Goal: Ask a question: Seek information or help from site administrators or community

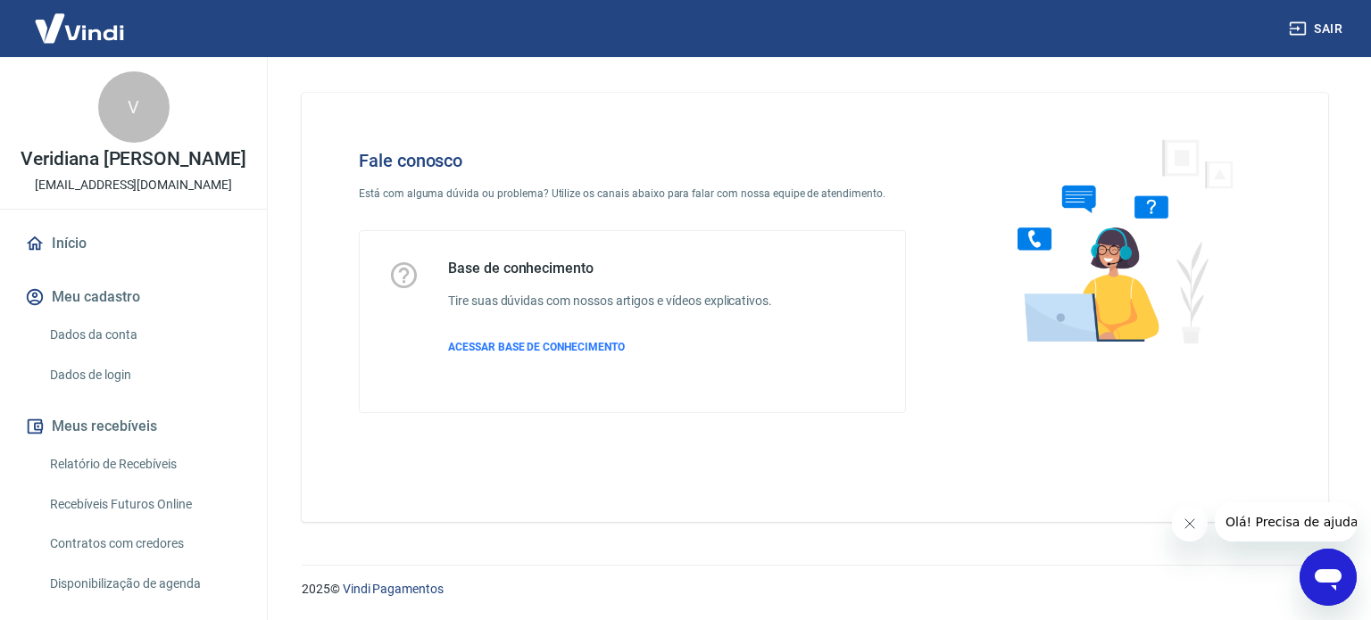
click at [539, 269] on h5 "Base de conhecimento" at bounding box center [610, 269] width 324 height 18
click at [579, 350] on span "ACESSAR BASE DE CONHECIMENTO" at bounding box center [536, 347] width 177 height 12
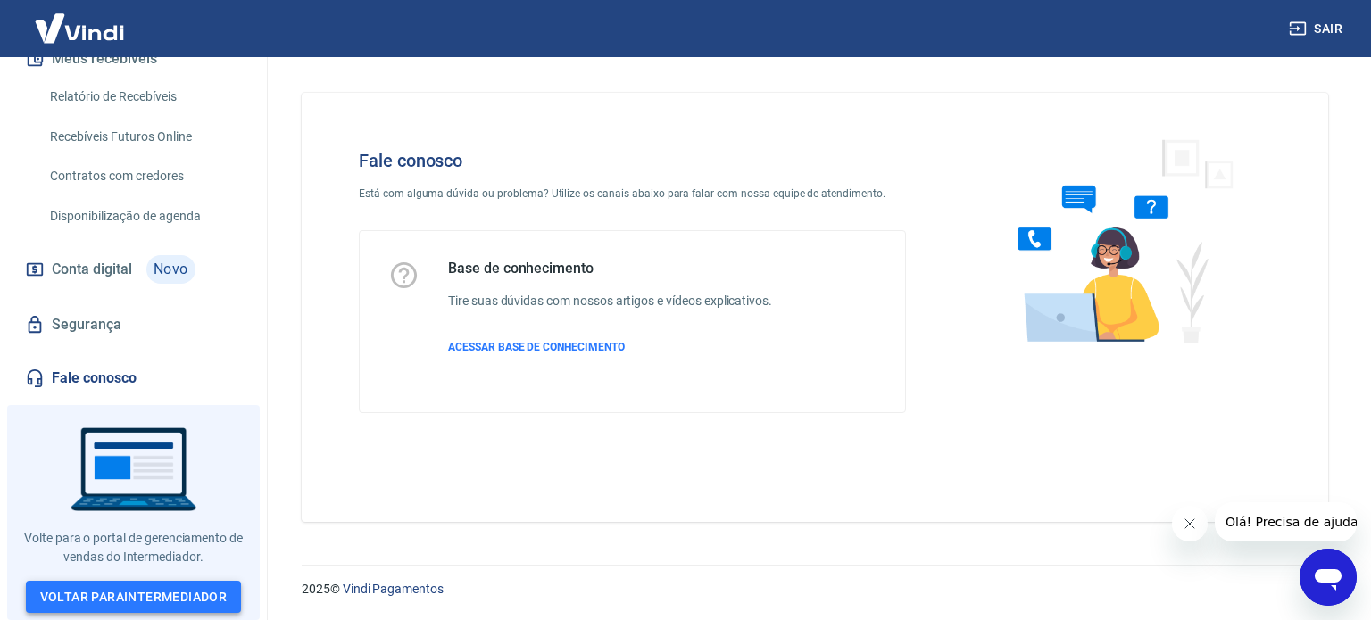
click at [204, 586] on link "Voltar para Intermediador" at bounding box center [134, 597] width 216 height 33
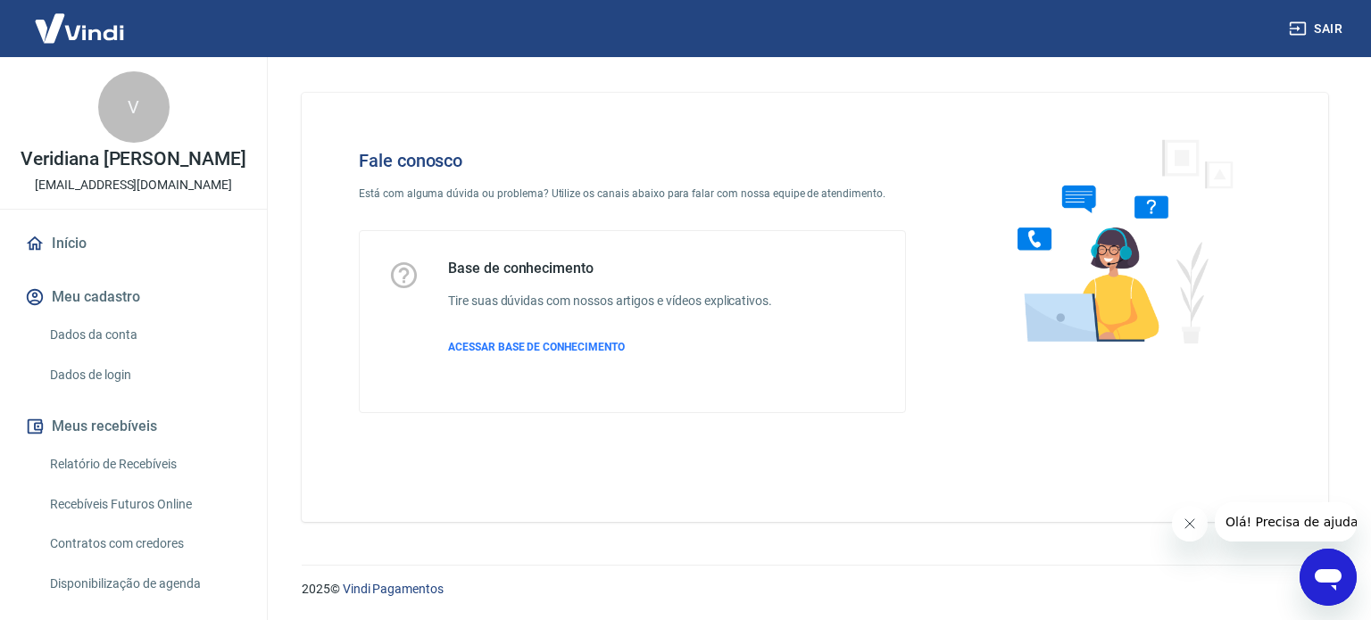
scroll to position [379, 0]
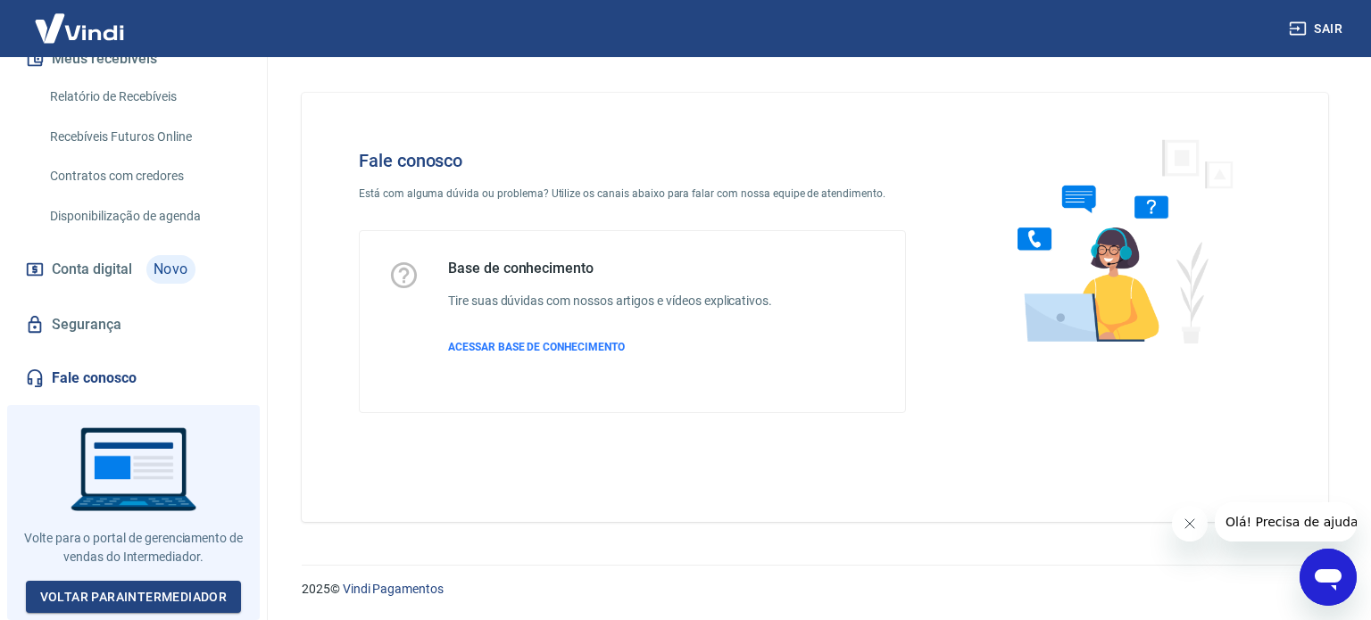
click at [1314, 562] on icon "Abrir janela de mensagens" at bounding box center [1328, 577] width 32 height 32
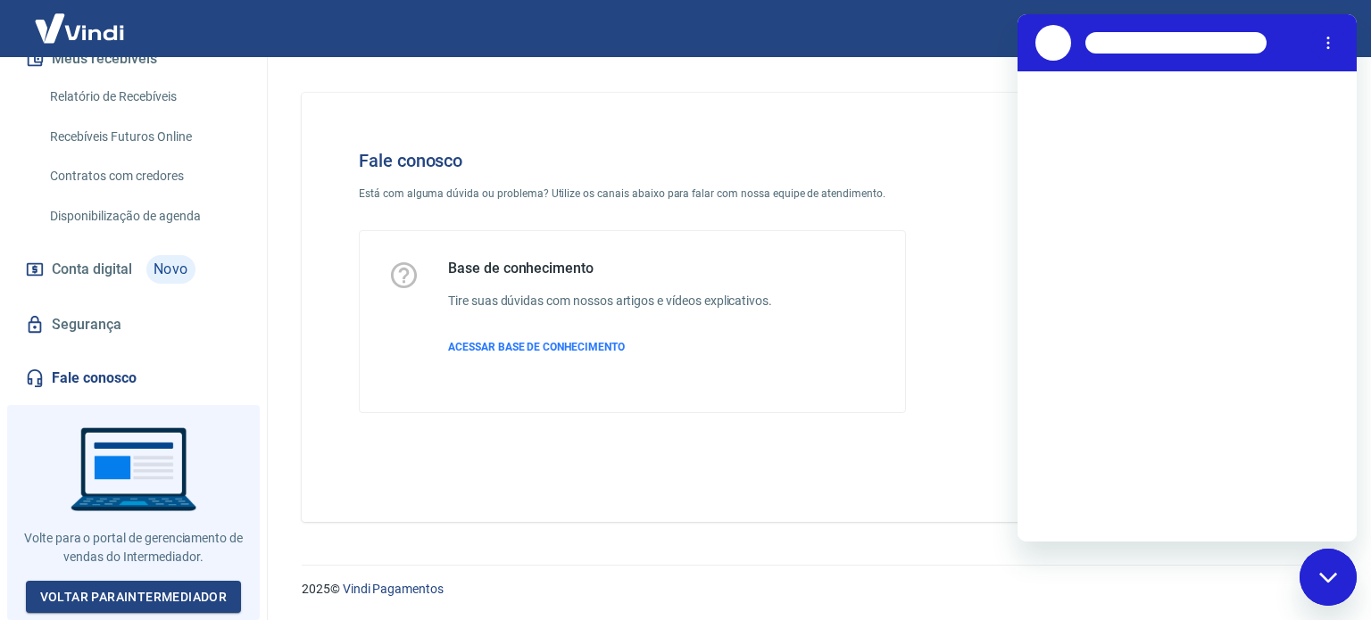
scroll to position [0, 0]
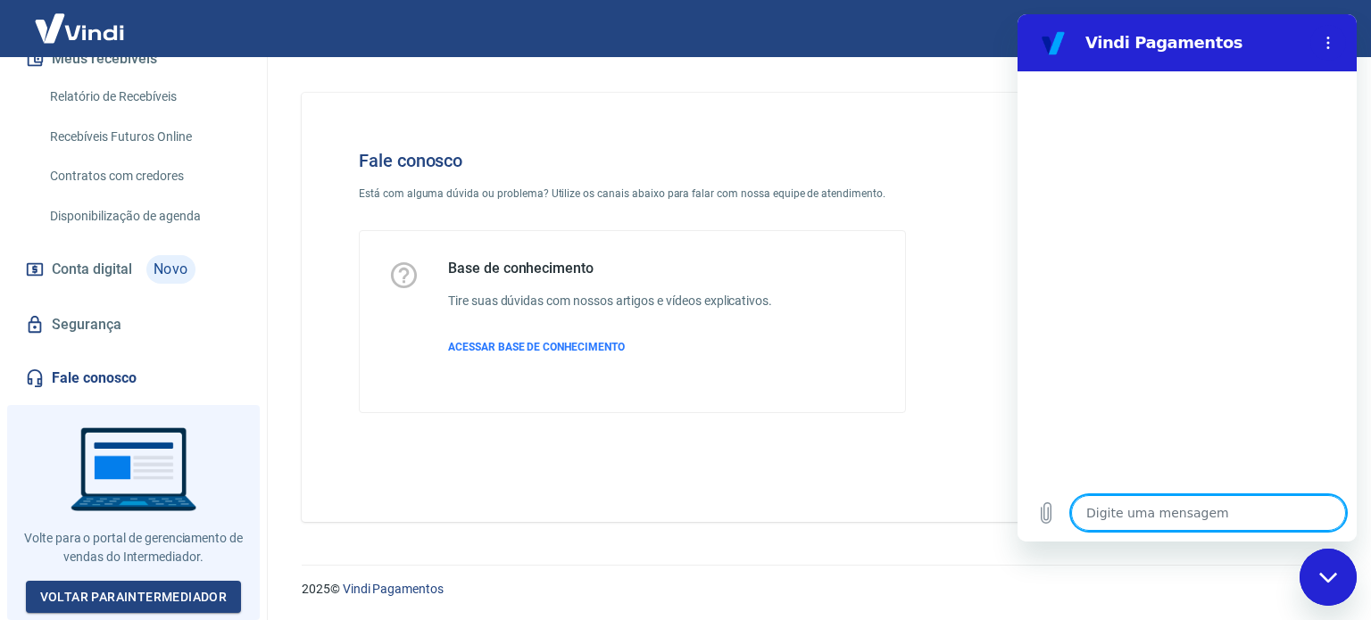
type textarea "B"
type textarea "x"
type textarea "Bo"
type textarea "x"
type textarea "Boa"
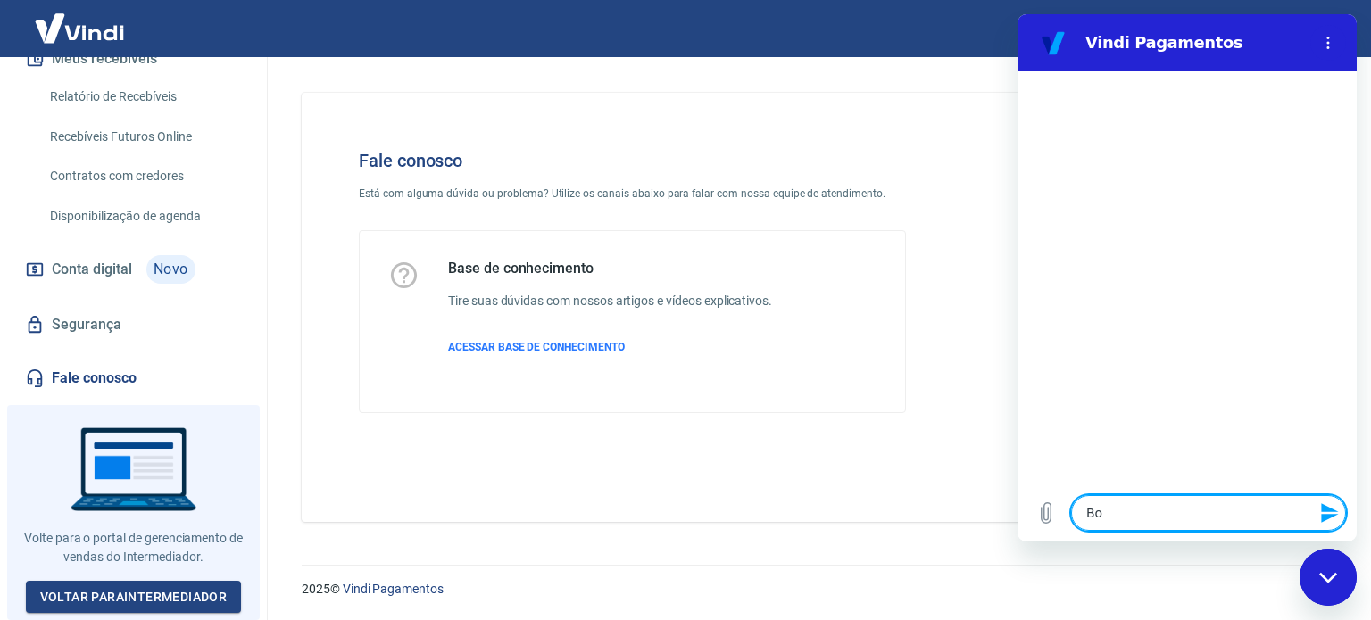
type textarea "x"
type textarea "Boa"
type textarea "x"
type textarea "Boa t"
type textarea "x"
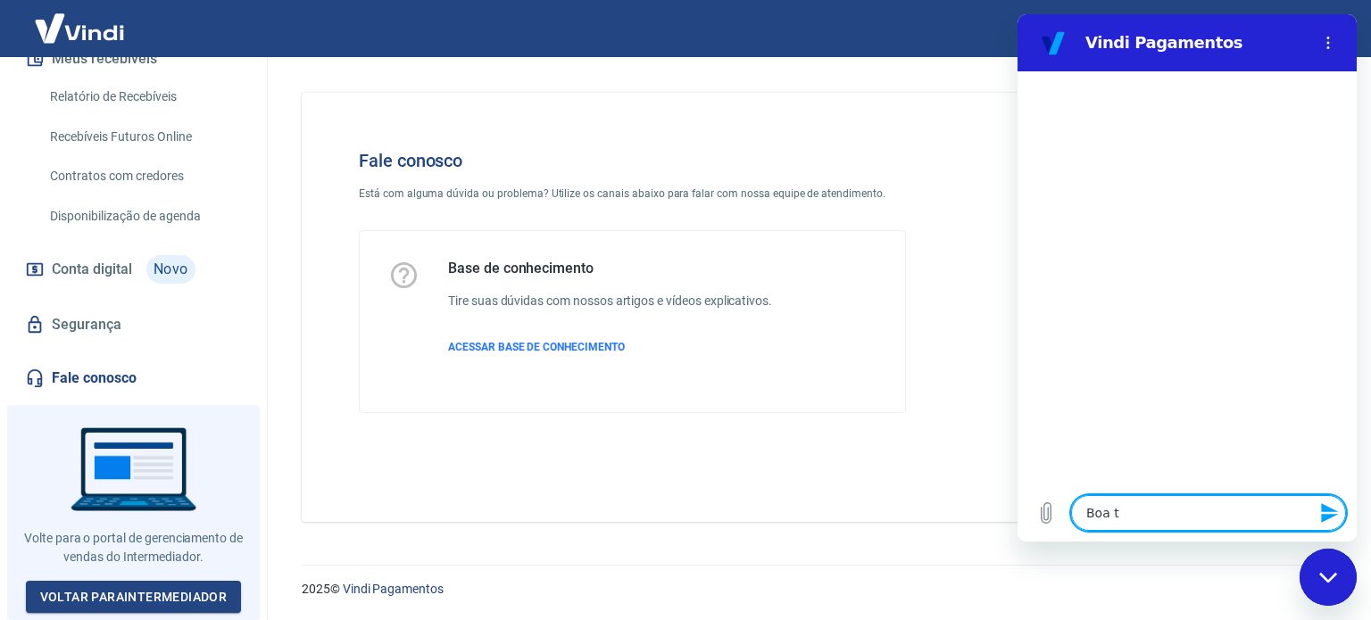
type textarea "Boa ta"
type textarea "x"
type textarea "Boa tar"
type textarea "x"
type textarea "Boa tard"
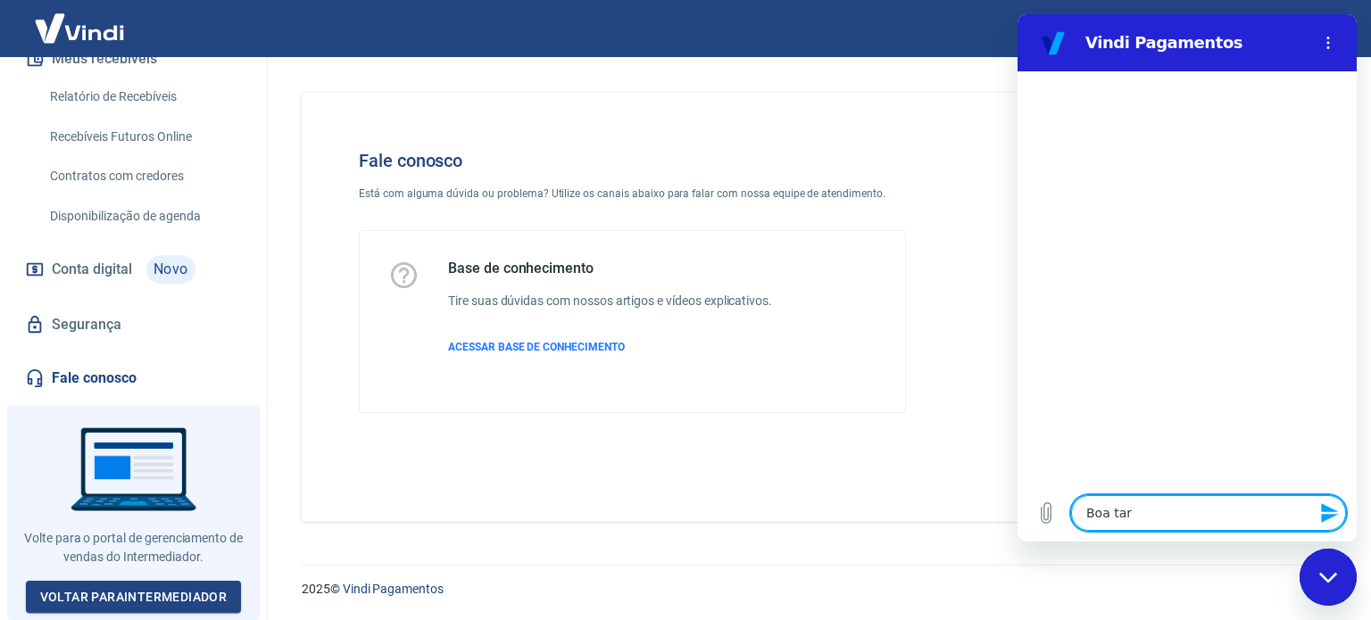
type textarea "x"
type textarea "Boa tarde"
type textarea "x"
type textarea "P"
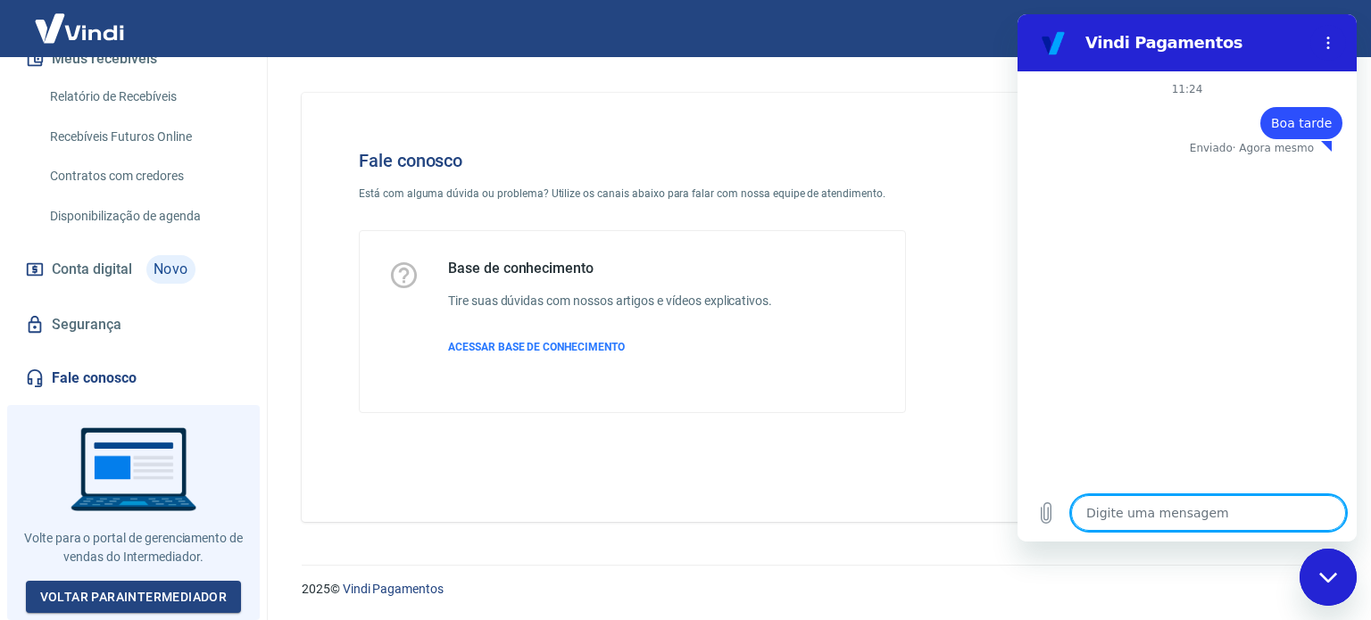
type textarea "x"
type textarea "Pr"
type textarea "x"
type textarea "Pre"
type textarea "x"
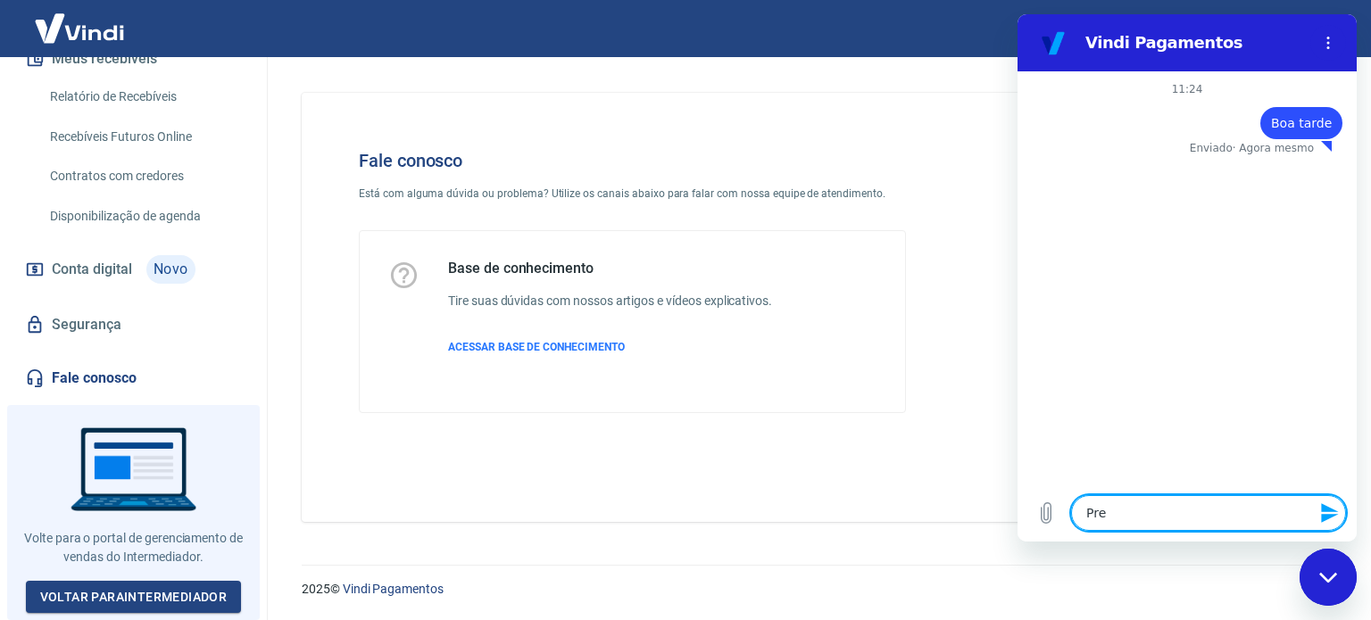
type textarea "Prec"
type textarea "x"
type textarea "Preci"
type textarea "x"
type textarea "Precis"
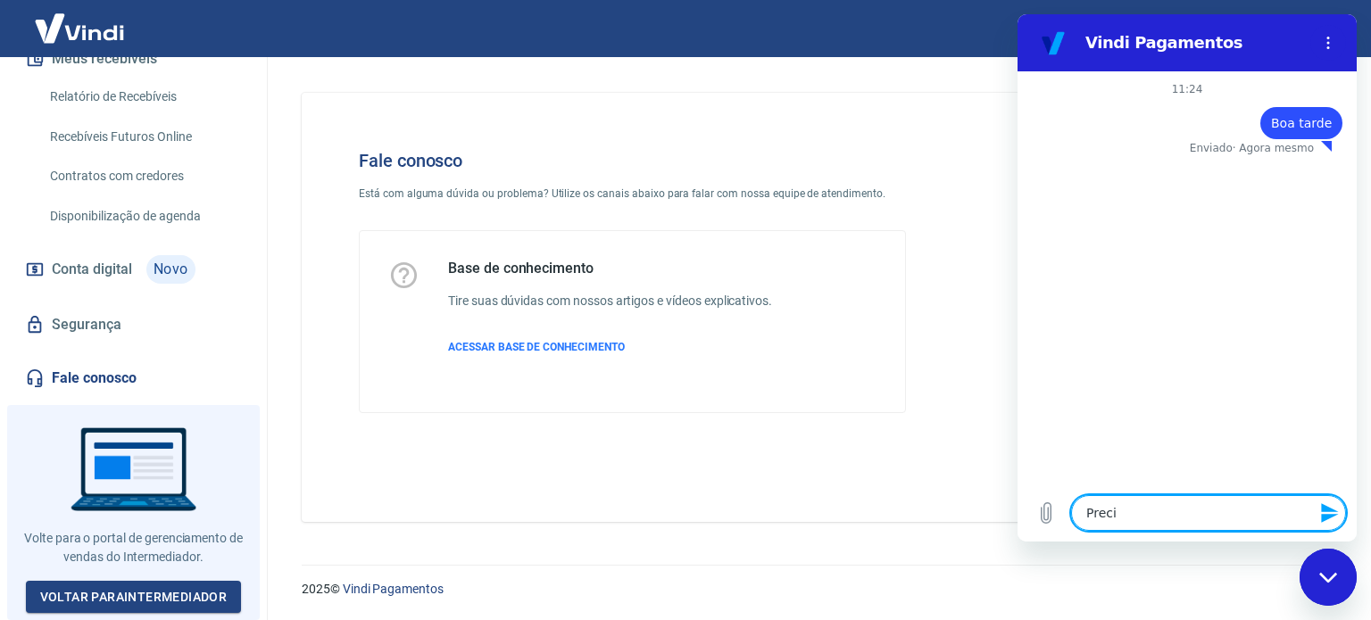
type textarea "x"
type textarea "Preciso"
type textarea "x"
type textarea "Preciso"
type textarea "x"
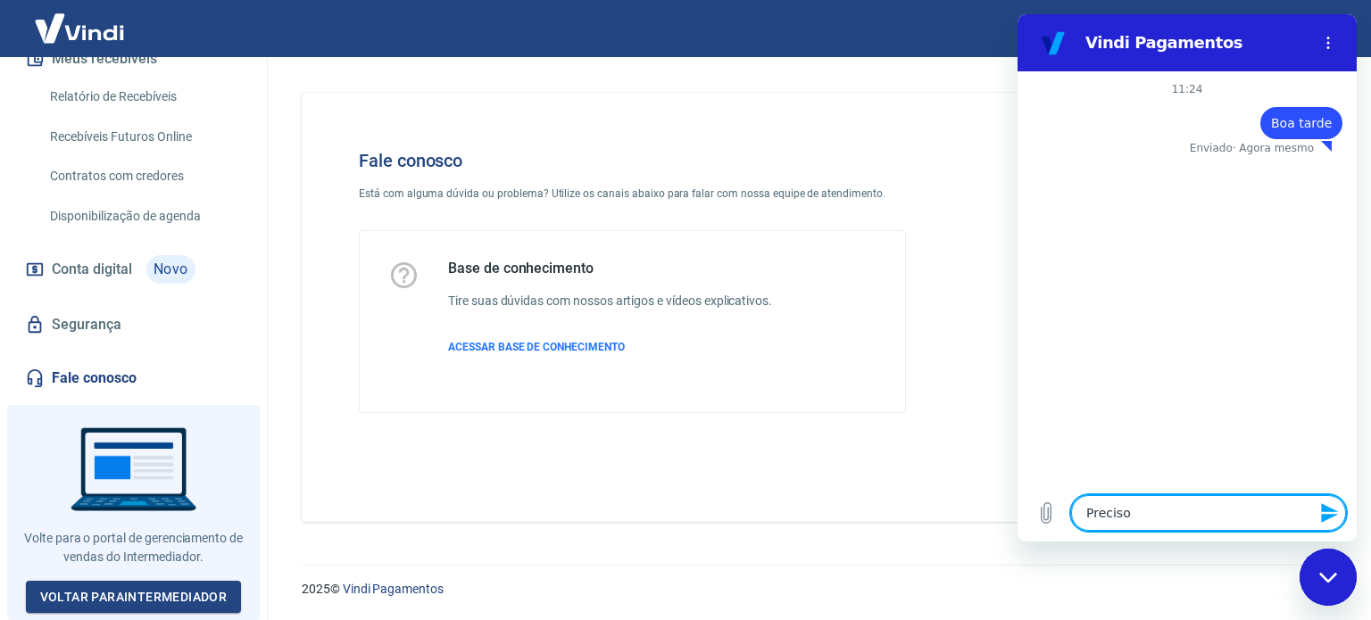
type textarea "Preciso d"
type textarea "x"
type textarea "Preciso de"
type textarea "x"
type textarea "Preciso de"
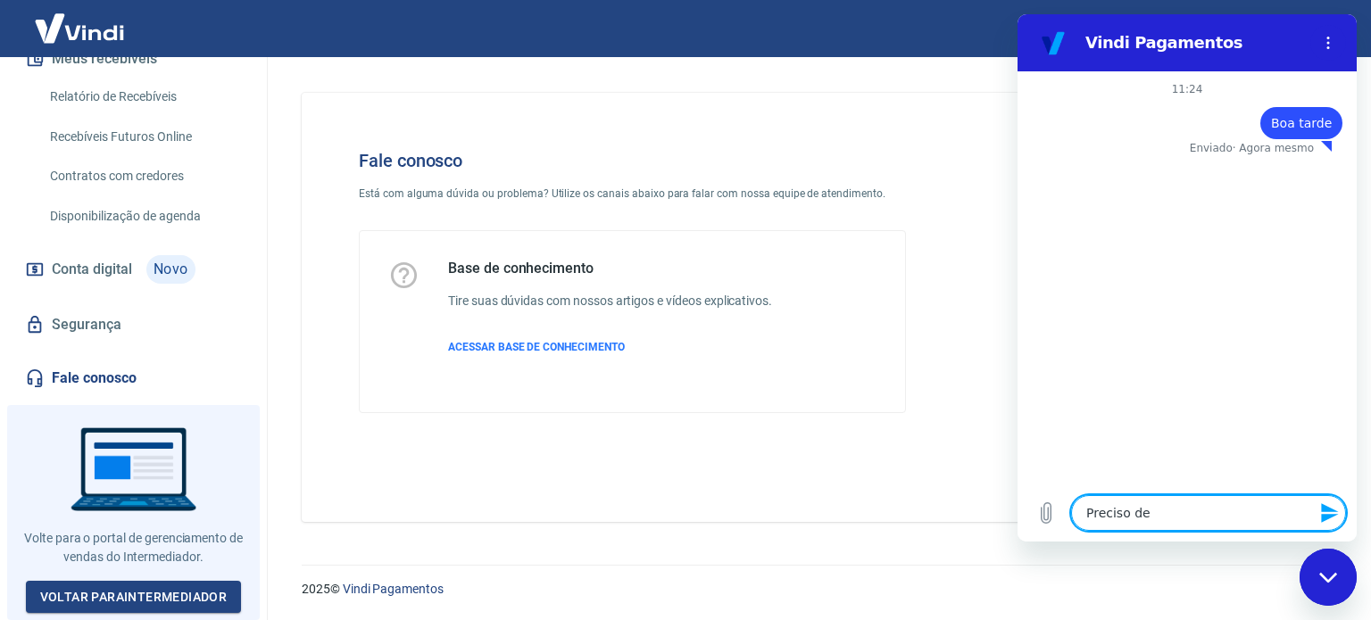
type textarea "x"
type textarea "Preciso de a"
type textarea "x"
type textarea "Preciso de aj"
type textarea "x"
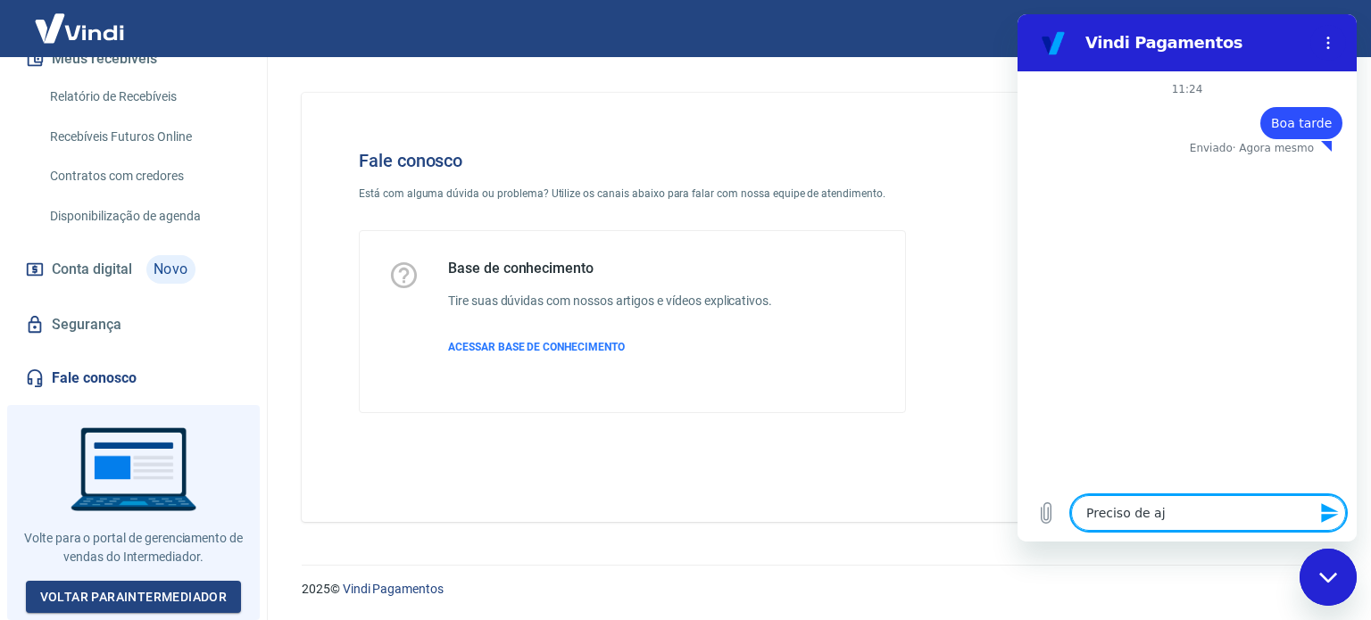
type textarea "Preciso de aju"
type textarea "x"
type textarea "Preciso de ajud"
type textarea "x"
type textarea "Preciso de ajuda"
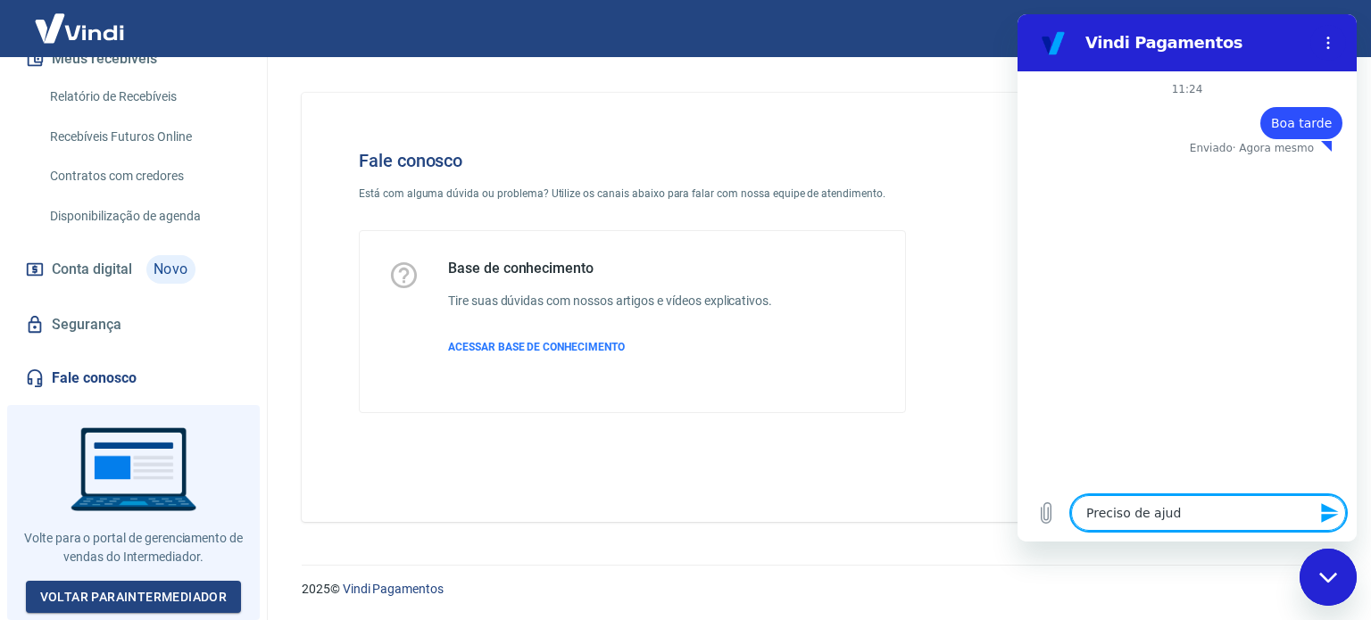
type textarea "x"
type textarea "Preciso de ajudar"
type textarea "x"
type textarea "Preciso de ajudar"
type textarea "x"
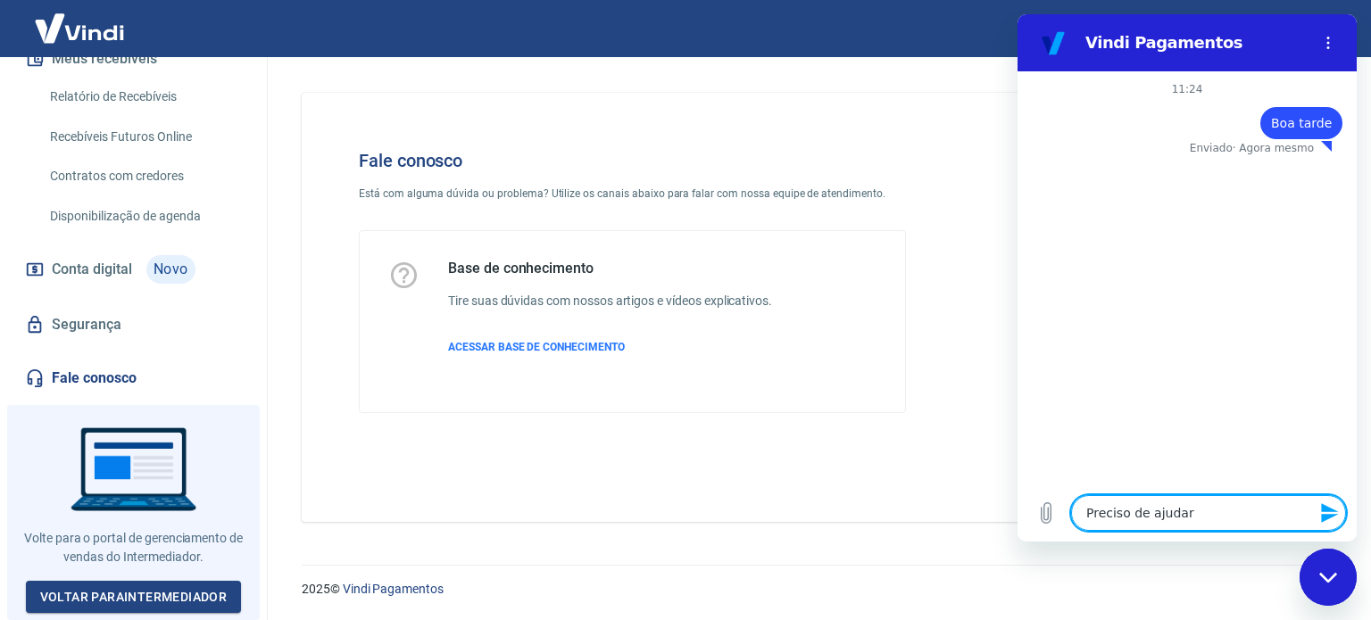
type textarea "Preciso de ajudar u"
type textarea "x"
type textarea "Preciso de ajudar ug"
type textarea "x"
type textarea "Preciso de ajudar uge"
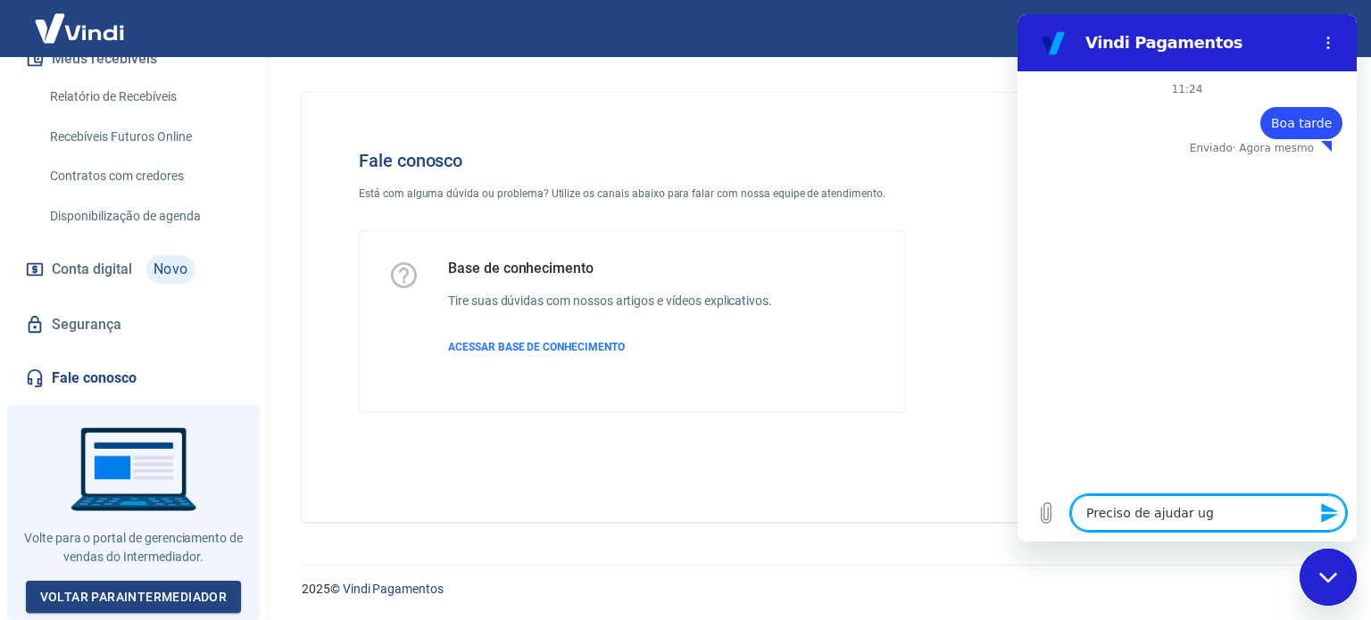
type textarea "x"
type textarea "Preciso de ajudar ugen"
type textarea "x"
type textarea "Preciso de ajudar ugent"
type textarea "x"
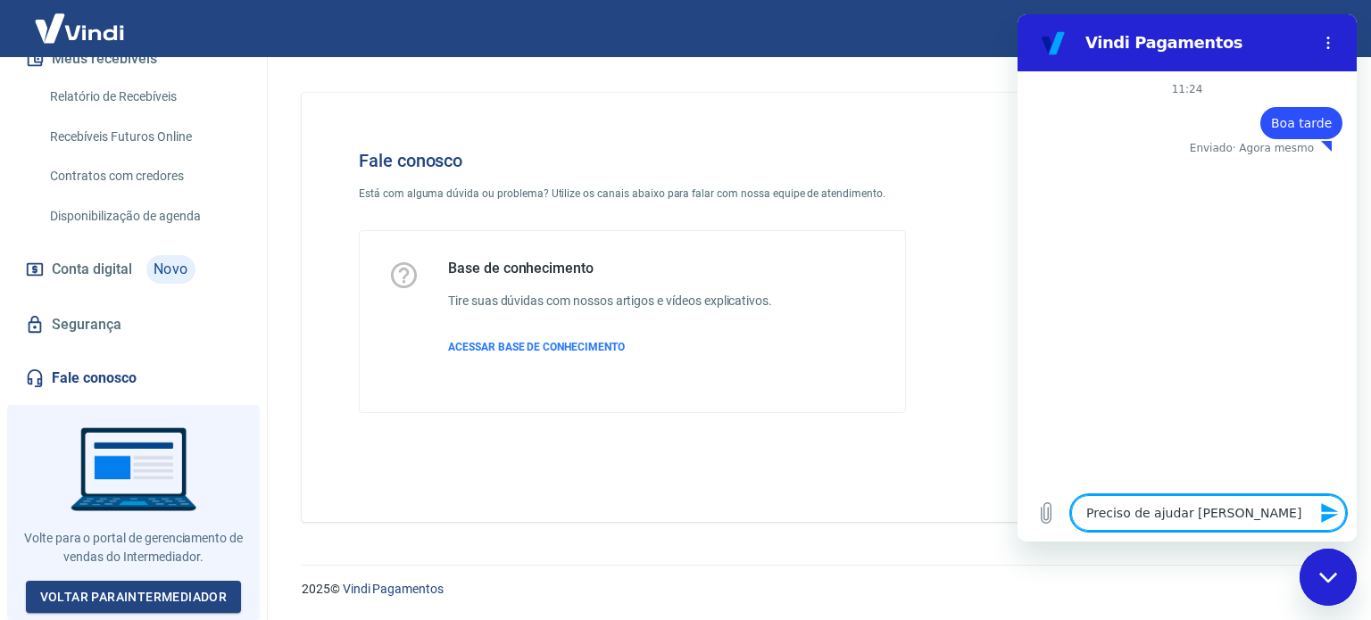
type textarea "Preciso de ajudar ugente"
type textarea "x"
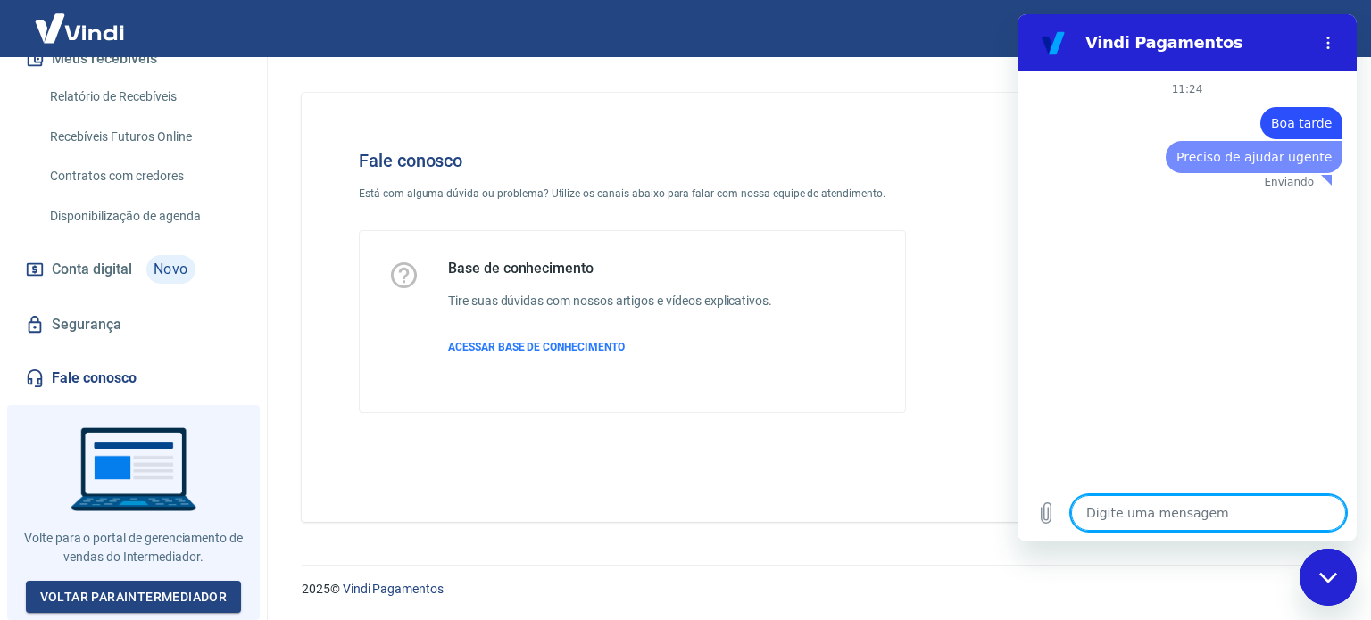
type textarea "x"
type textarea "q"
type textarea "x"
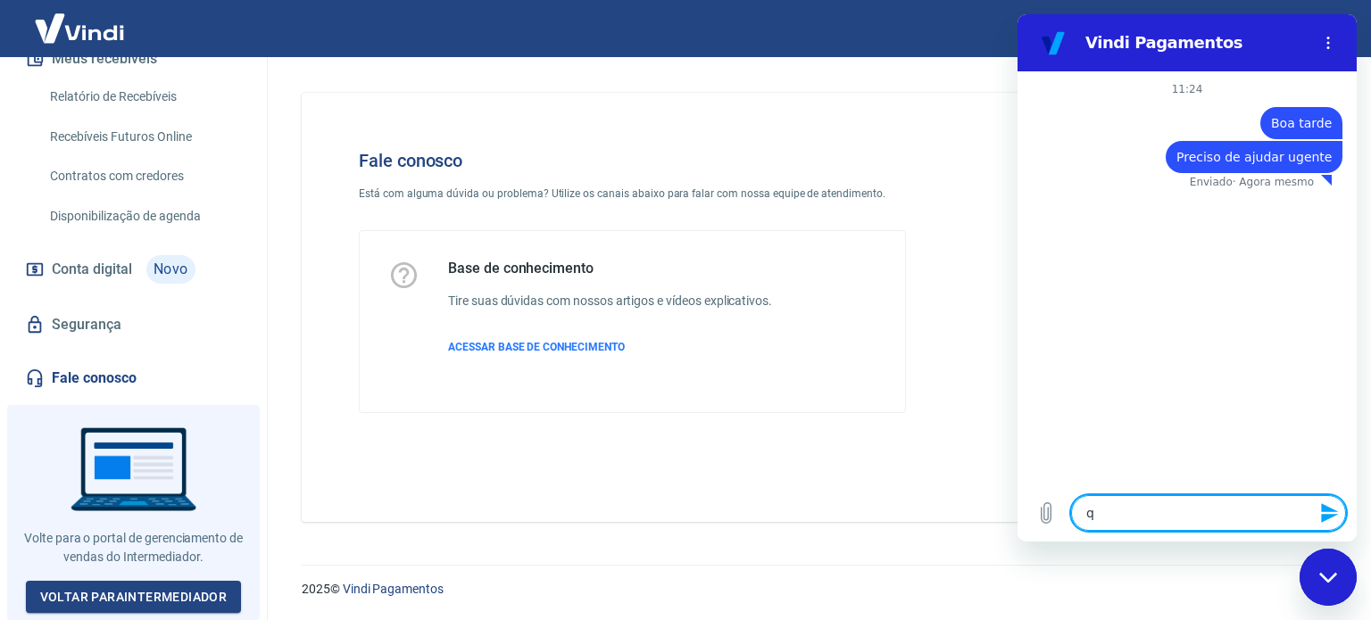
type textarea "qu"
type textarea "x"
type textarea "que"
type textarea "x"
type textarea "quer"
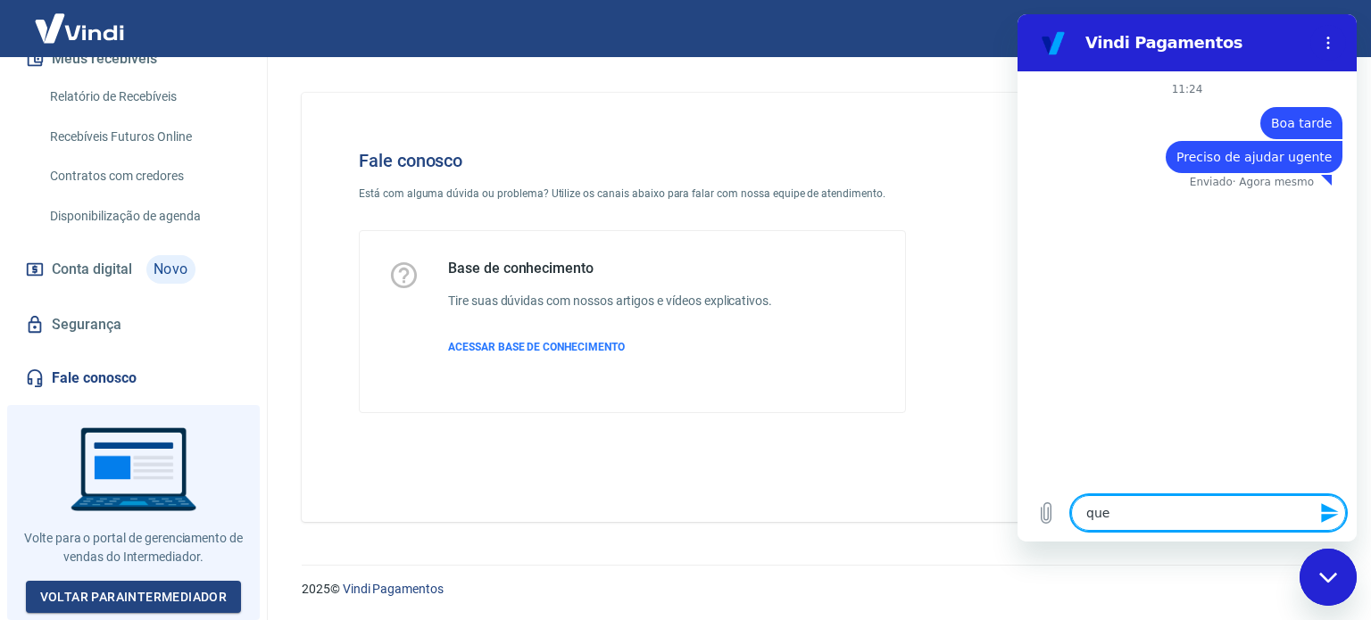
type textarea "x"
type textarea "quero"
type textarea "x"
type textarea "quero"
type textarea "x"
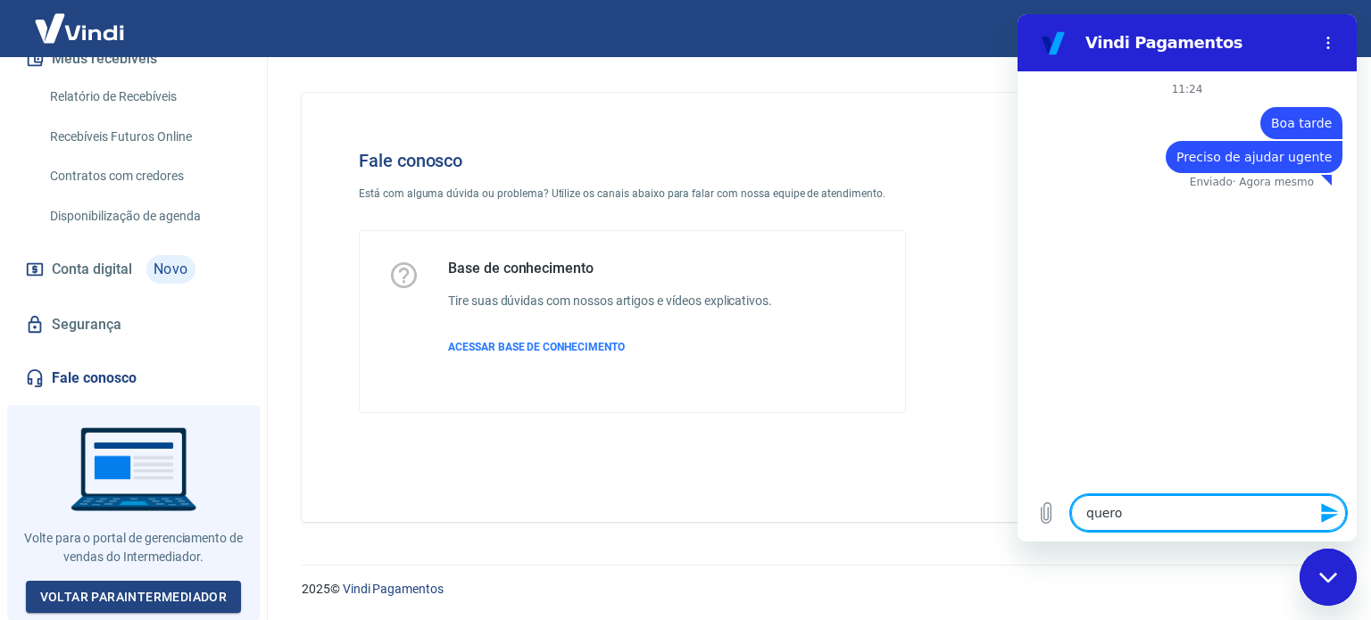
type textarea "quero f"
type textarea "x"
type textarea "quero fa"
type textarea "x"
type textarea "quero fal"
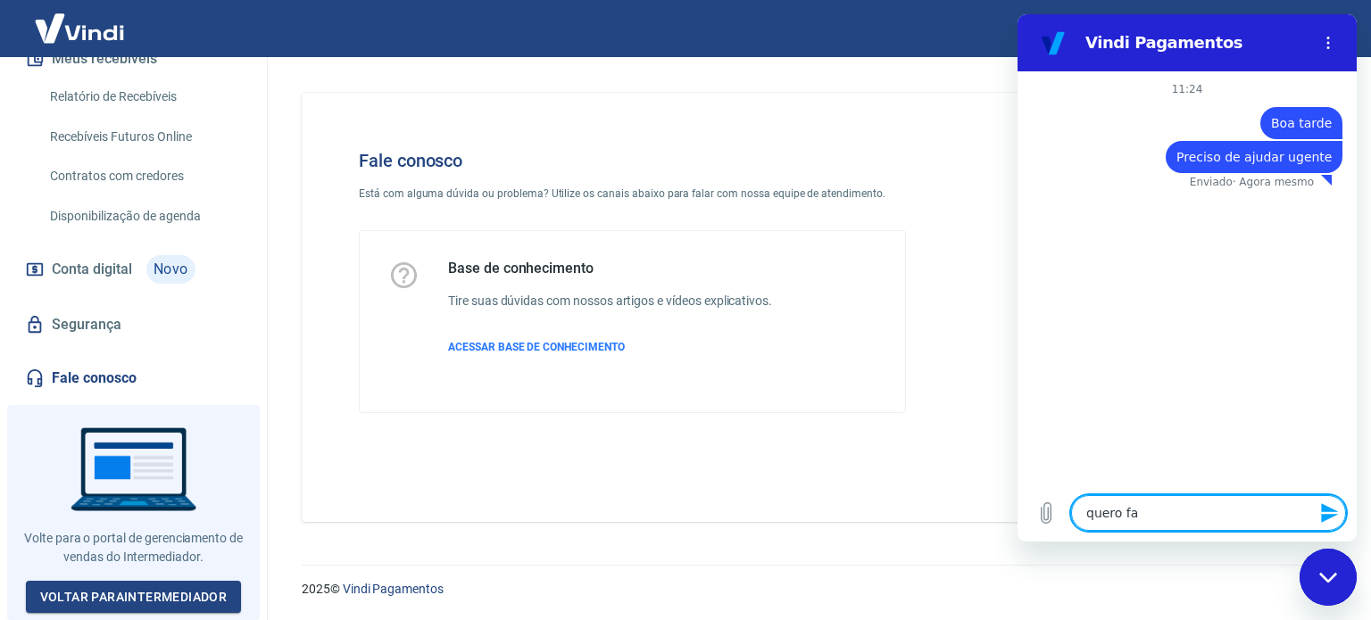
type textarea "x"
type textarea "quero fala"
type textarea "x"
type textarea "quero falar"
type textarea "x"
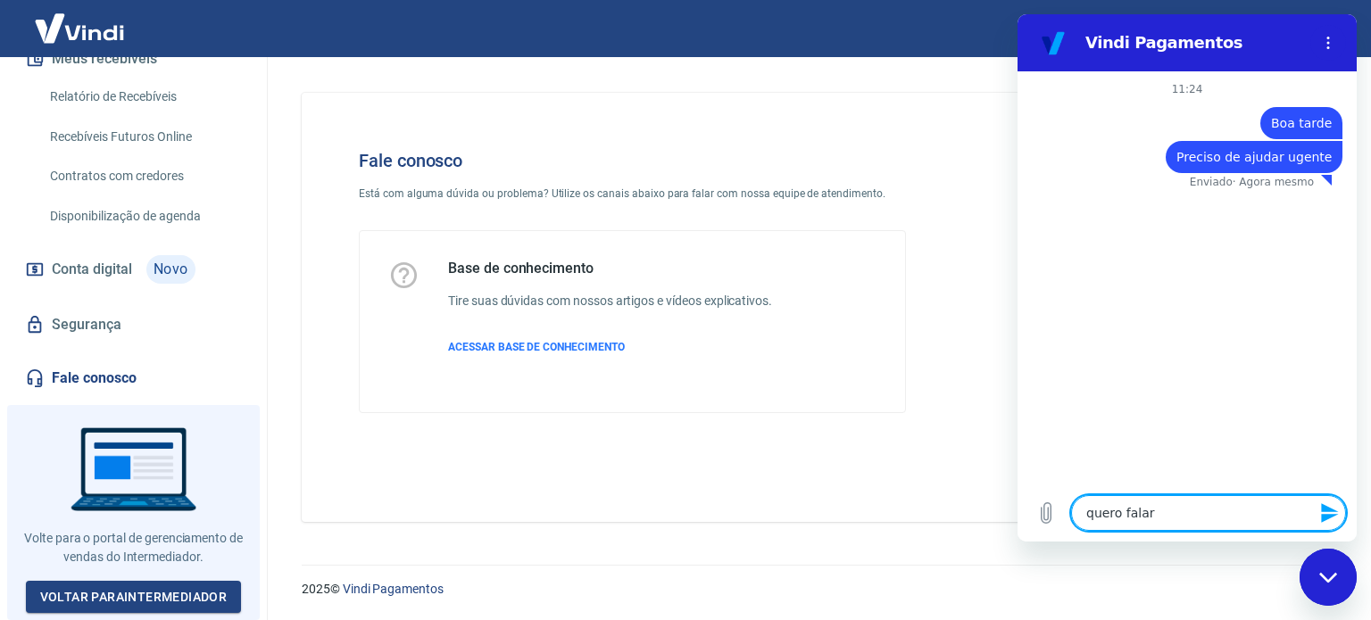
type textarea "quero falar"
type textarea "x"
type textarea "quero falar c"
type textarea "x"
type textarea "quero falar co"
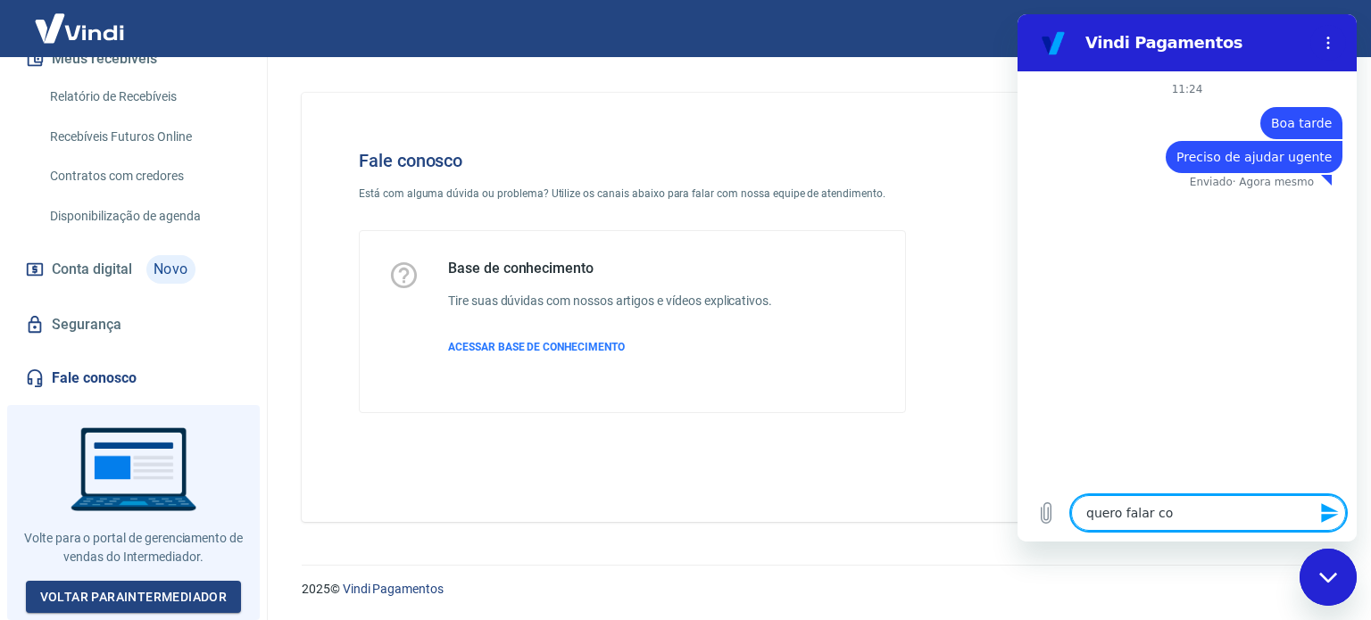
type textarea "x"
type textarea "quero falar com"
type textarea "x"
type textarea "quero falar com"
type textarea "x"
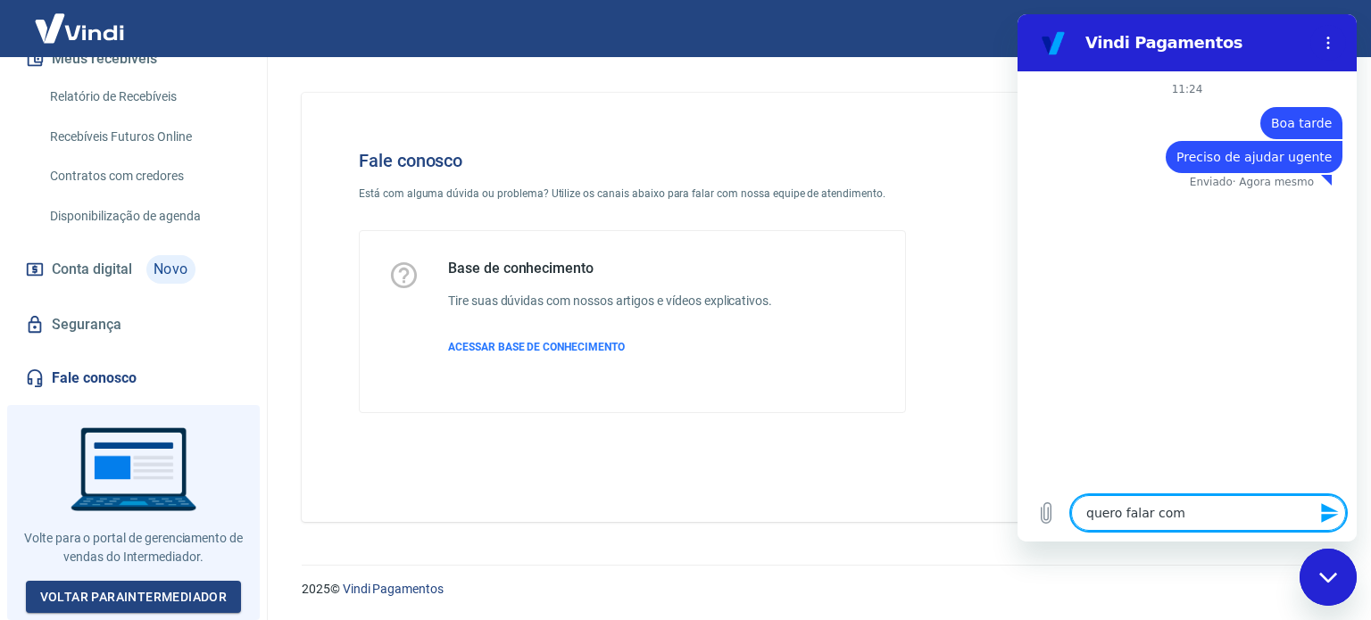
type textarea "quero falar com u"
type textarea "x"
type textarea "quero falar com um"
type textarea "x"
type textarea "quero falar com um"
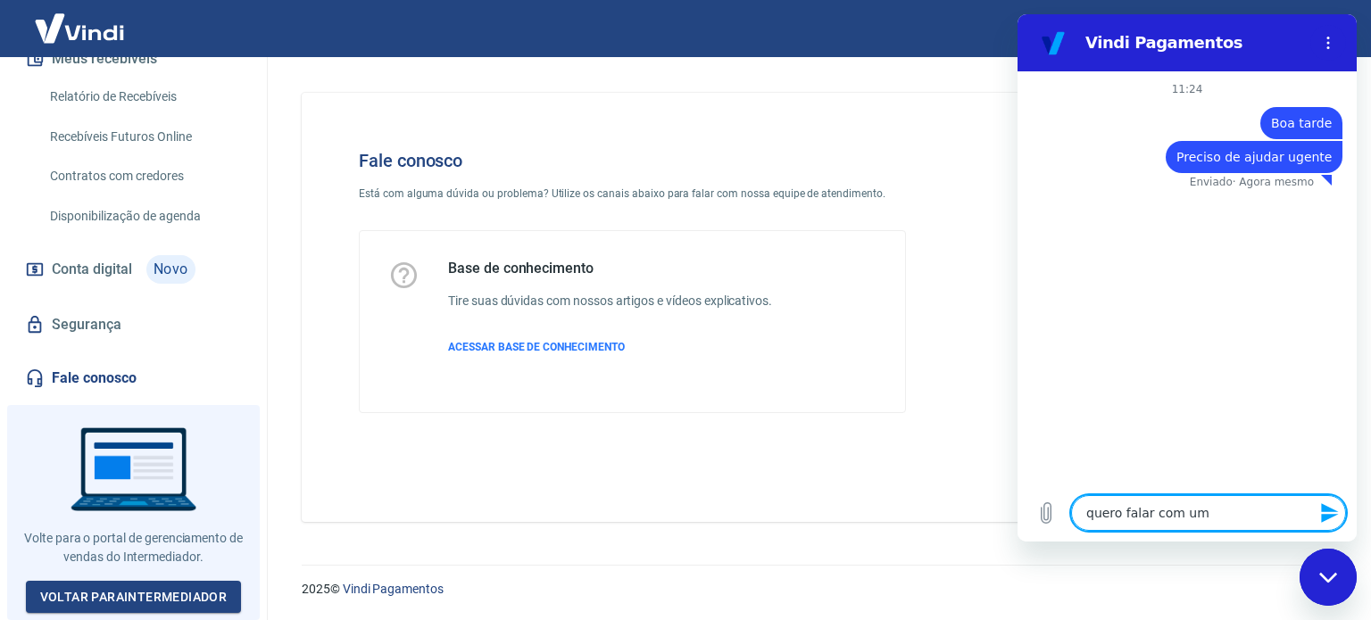
type textarea "x"
type textarea "quero falar com um a"
type textarea "x"
type textarea "quero falar com um at"
type textarea "x"
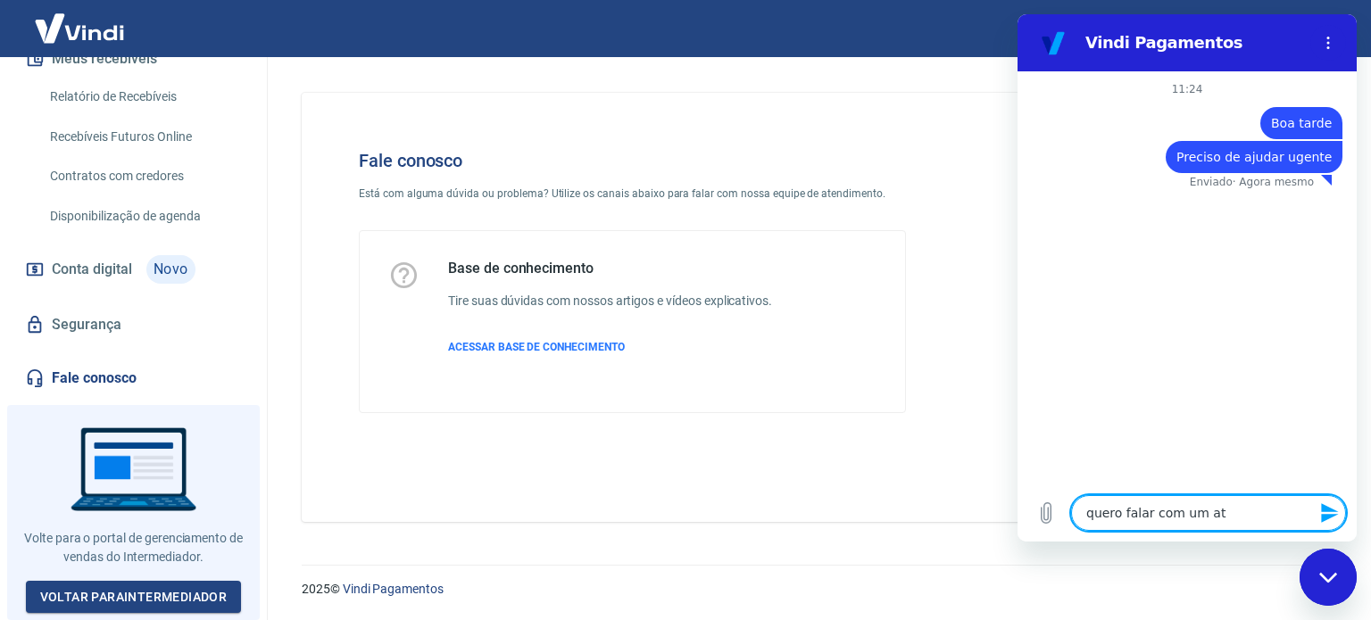
type textarea "quero falar com um ate"
type textarea "x"
type textarea "quero falar com um aten"
type textarea "x"
type textarea "quero falar com um atend"
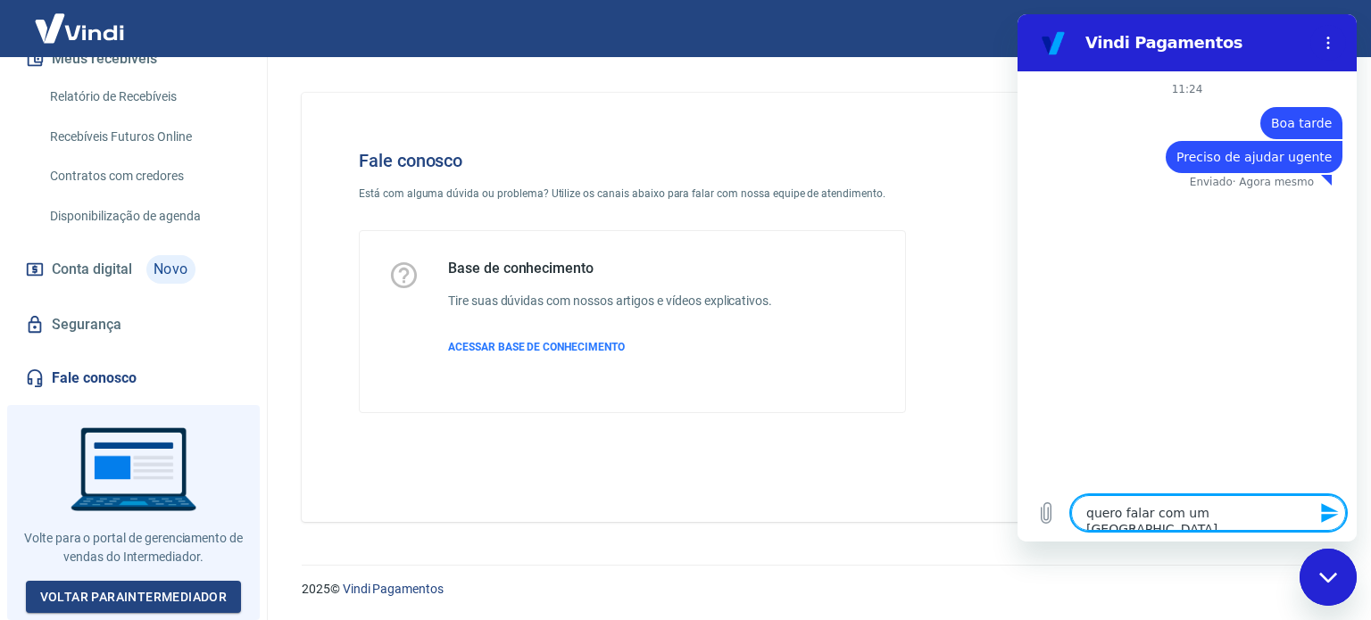
type textarea "x"
type textarea "quero falar com um atende"
type textarea "x"
type textarea "quero falar com um atenden"
type textarea "x"
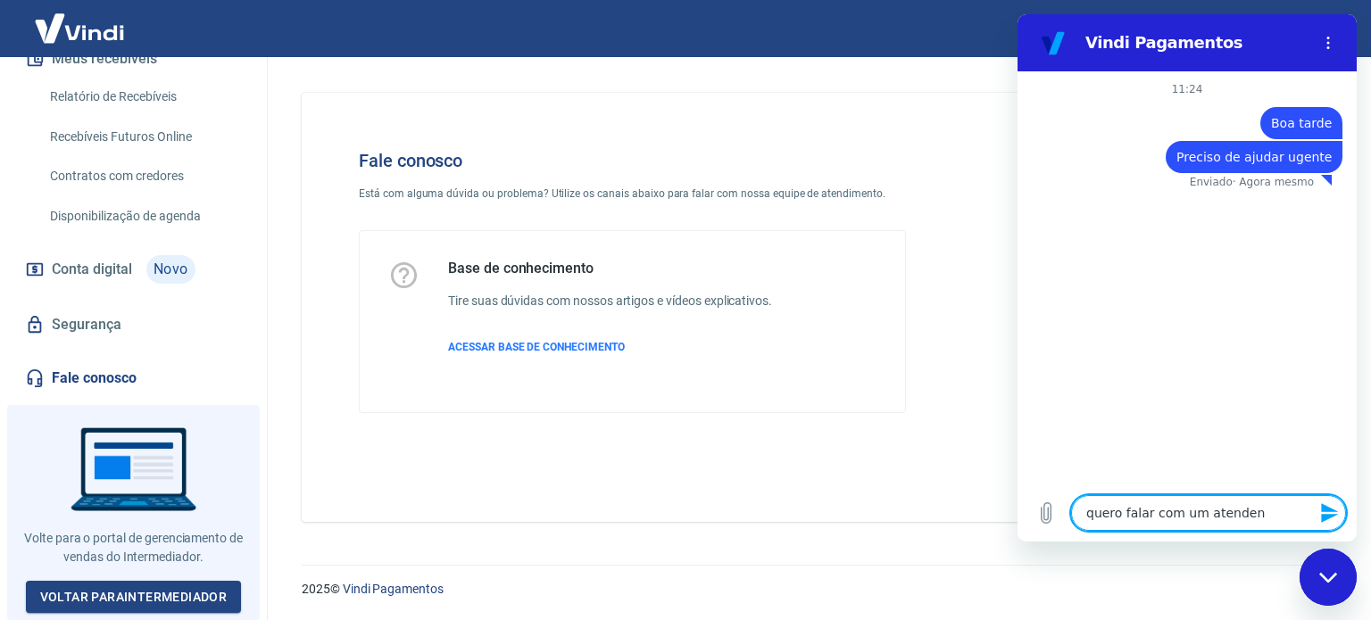
type textarea "quero falar com um atendent"
type textarea "x"
type textarea "quero falar com um atendente"
type textarea "x"
type textarea "quero falar com um atendente"
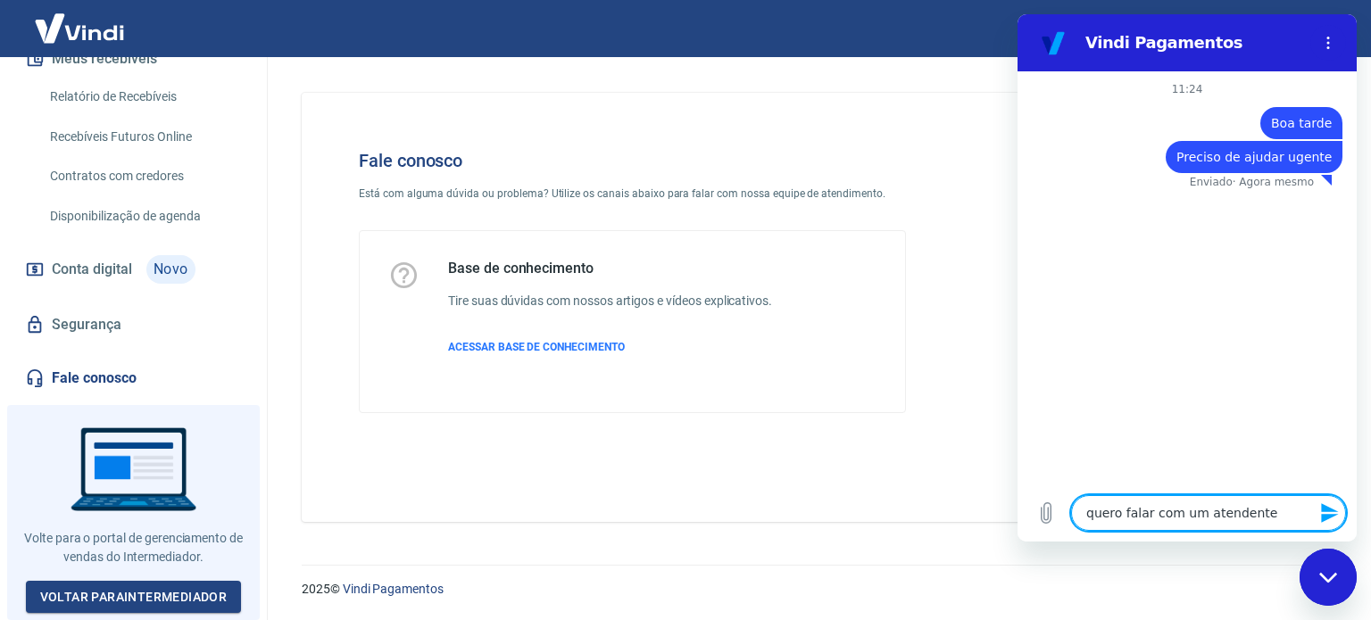
type textarea "x"
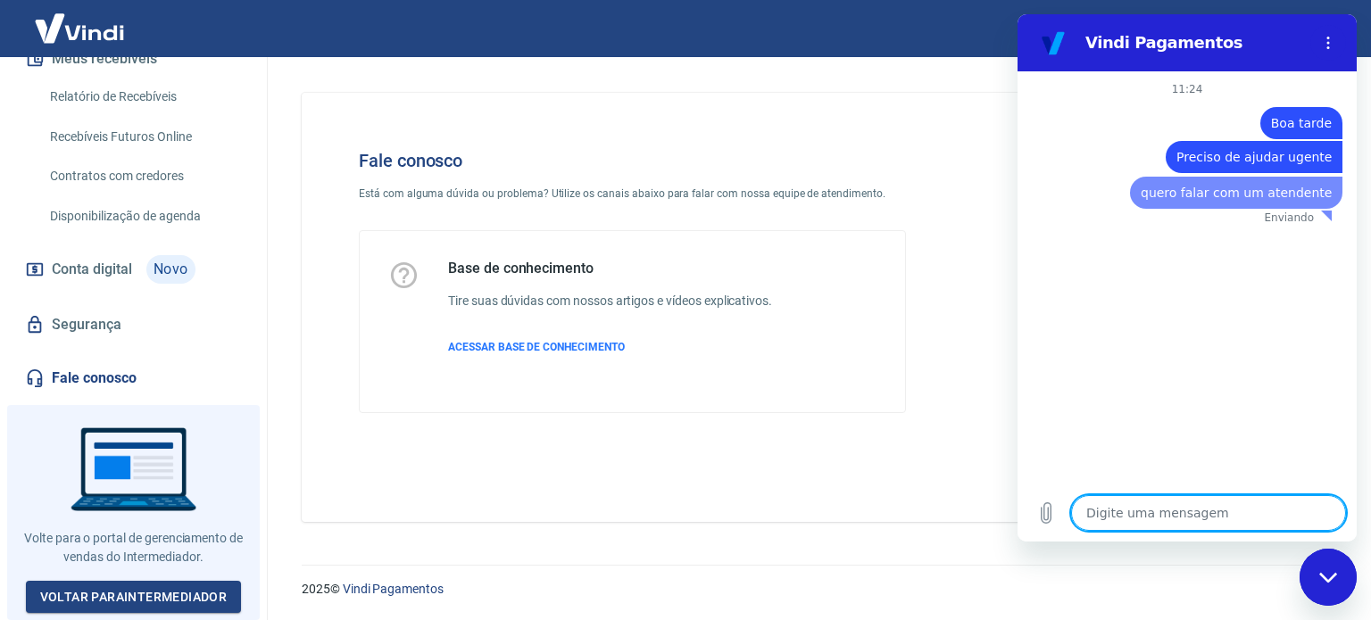
type textarea "x"
type textarea "U"
type textarea "x"
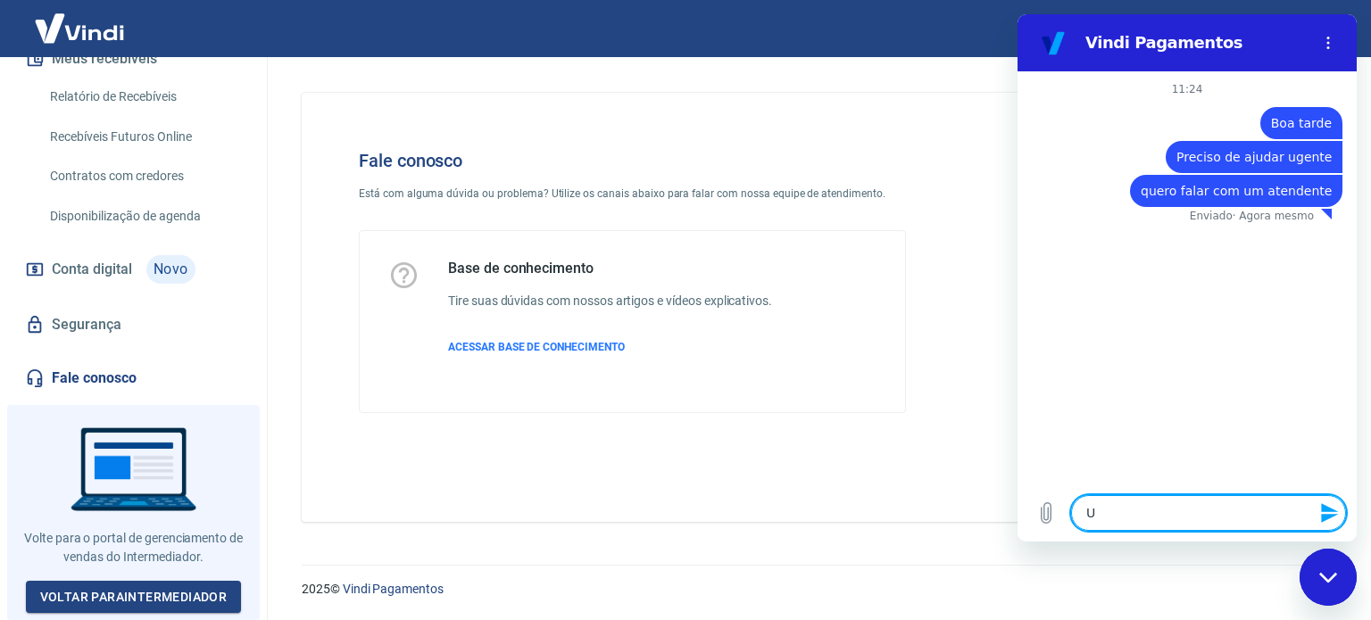
type textarea "Ur"
type textarea "x"
type textarea "Urg"
type textarea "x"
type textarea "Urge"
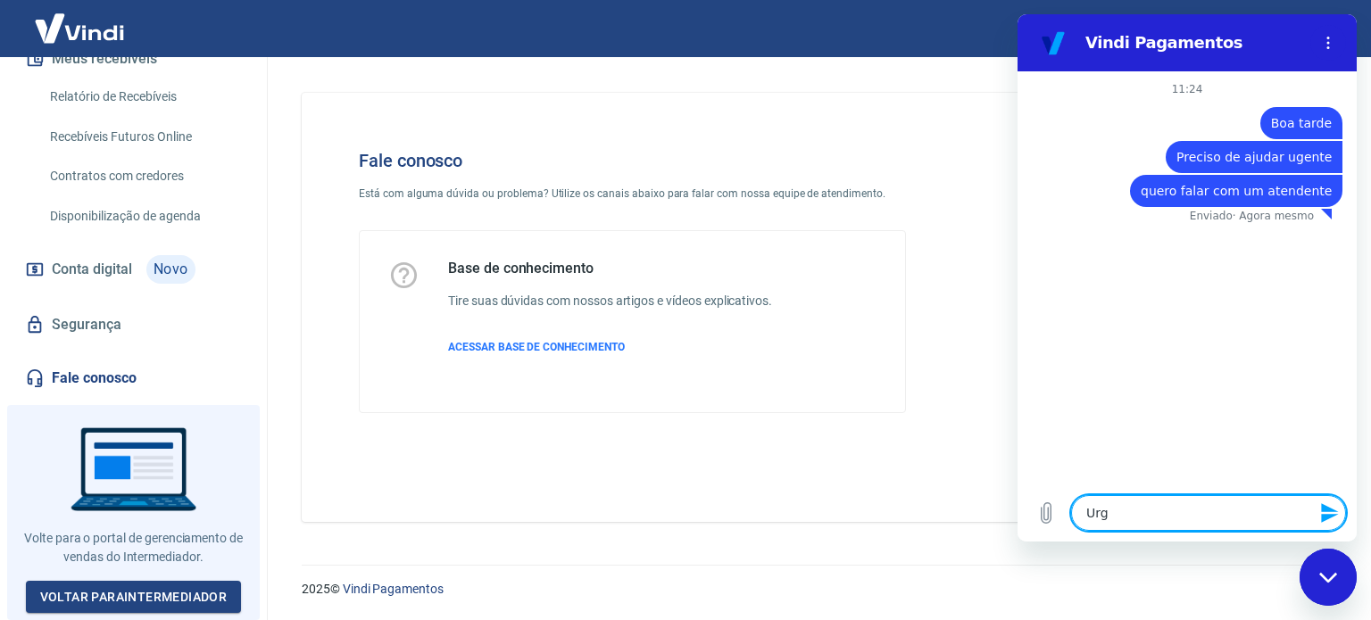
type textarea "x"
type textarea "Urgen"
type textarea "x"
type textarea "Urgent"
type textarea "x"
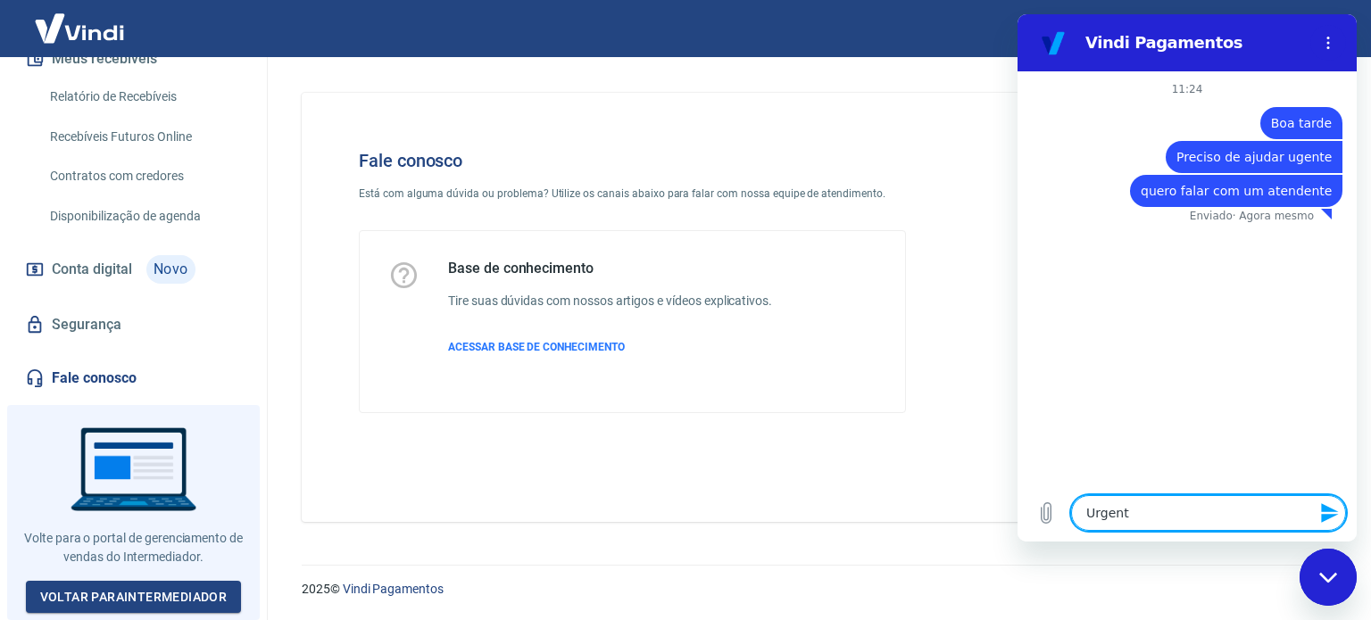
type textarea "Urgente"
type textarea "x"
type textarea "Urgente*"
type textarea "x"
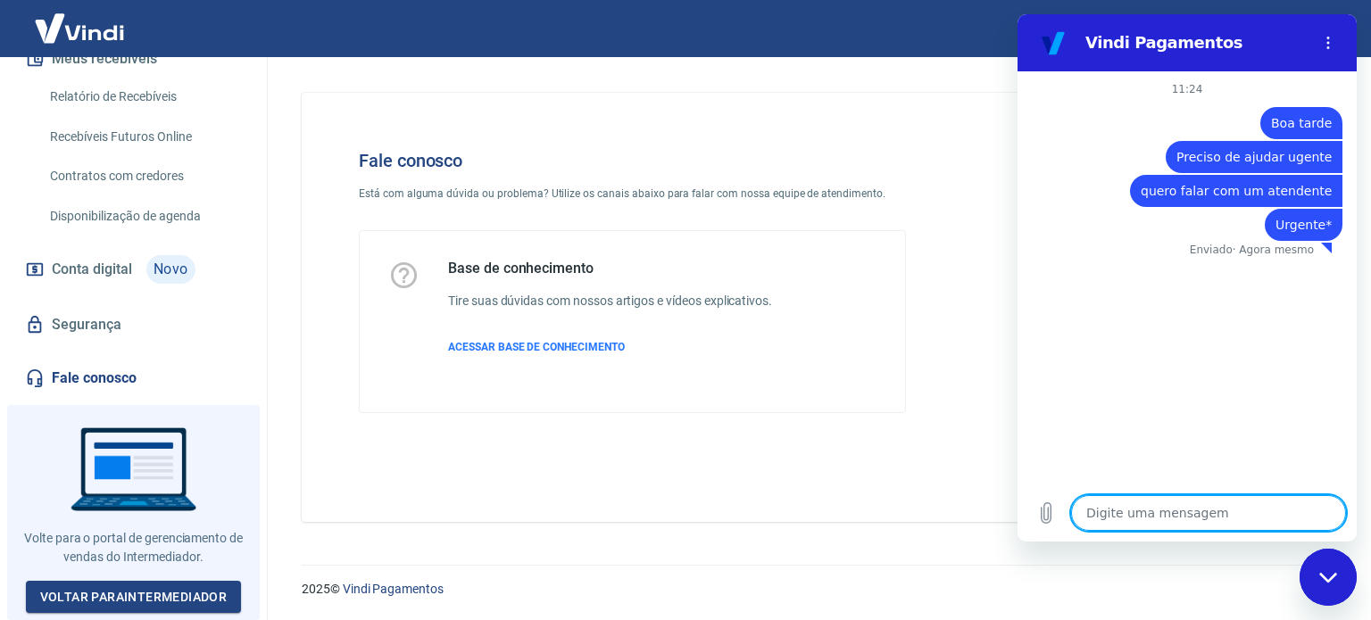
click at [64, 41] on img at bounding box center [79, 28] width 116 height 54
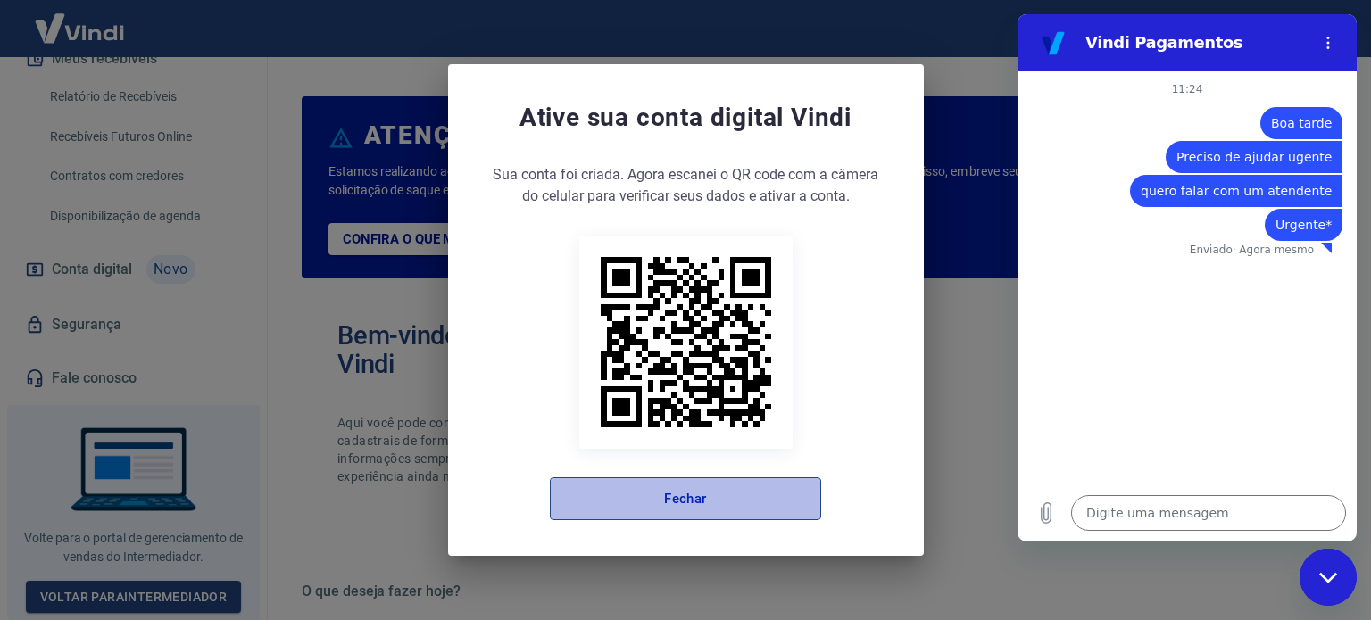
click at [740, 487] on button "Fechar" at bounding box center [685, 499] width 271 height 43
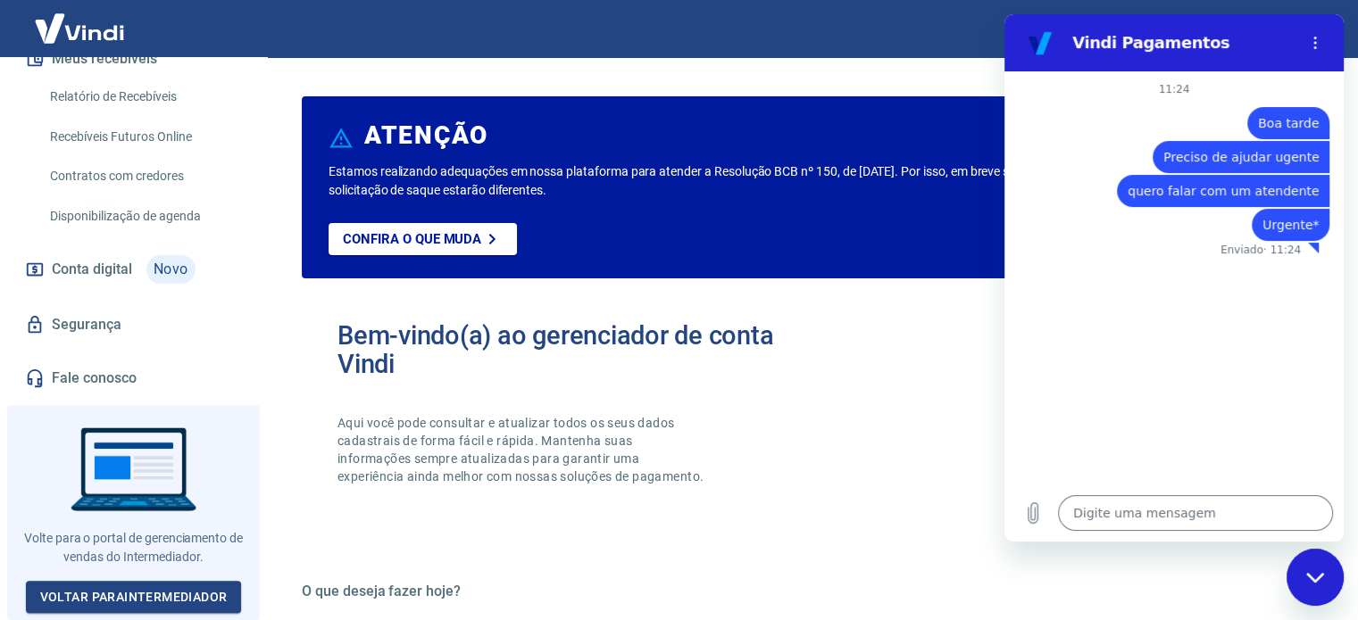
click at [960, 342] on div "Bem-vindo(a) ao gerenciador de conta Vindi Aqui você pode consultar e atualizar…" at bounding box center [808, 420] width 1013 height 254
click at [893, 362] on div "Bem-vindo(a) ao gerenciador de conta Vindi Aqui você pode consultar e atualizar…" at bounding box center [808, 420] width 1013 height 254
